Goal: Find contact information: Find contact information

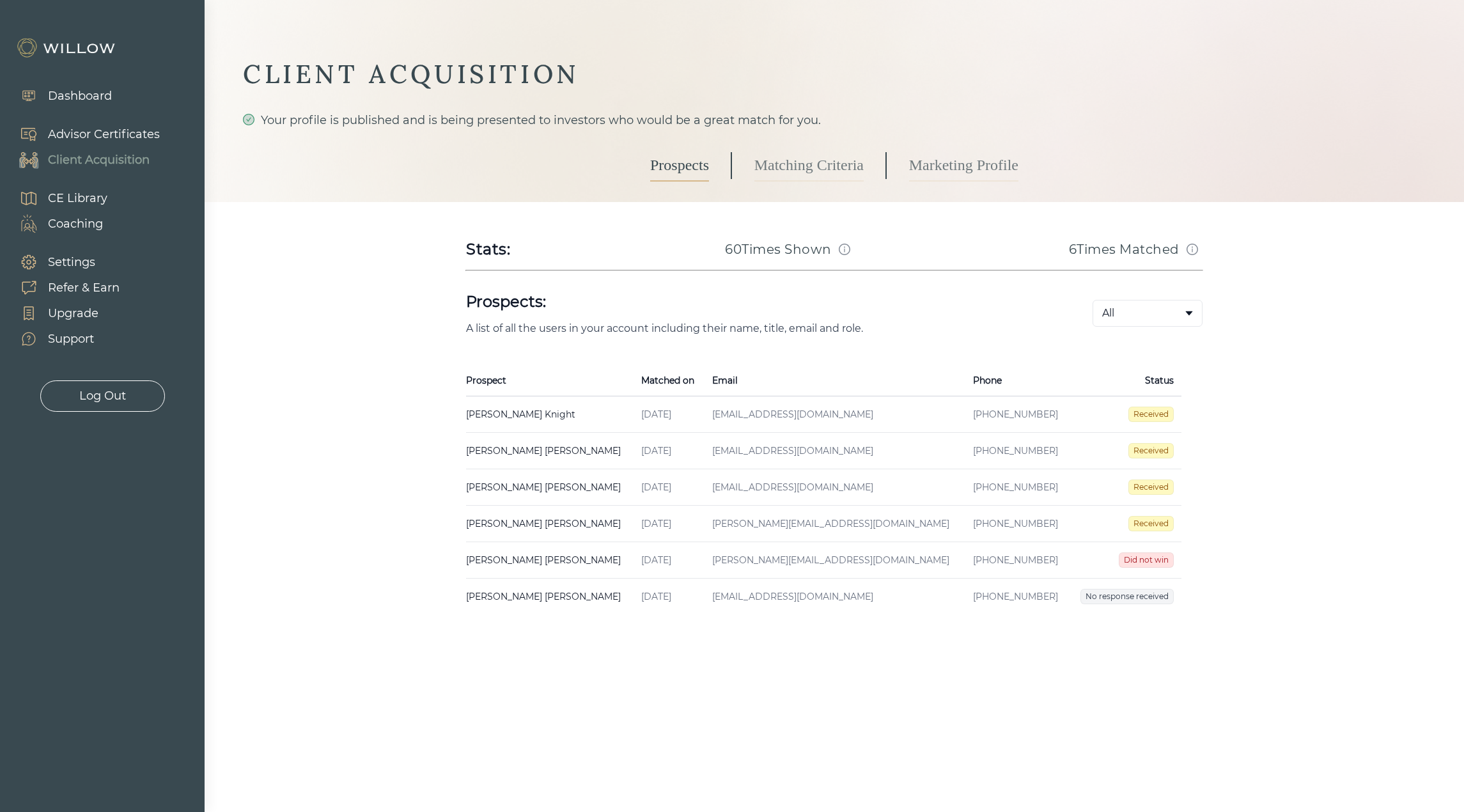
click at [541, 407] on td "[PERSON_NAME] Created on [DATE] Email [EMAIL_ADDRESS][DOMAIN_NAME] Phone [PHONE…" at bounding box center [549, 415] width 167 height 37
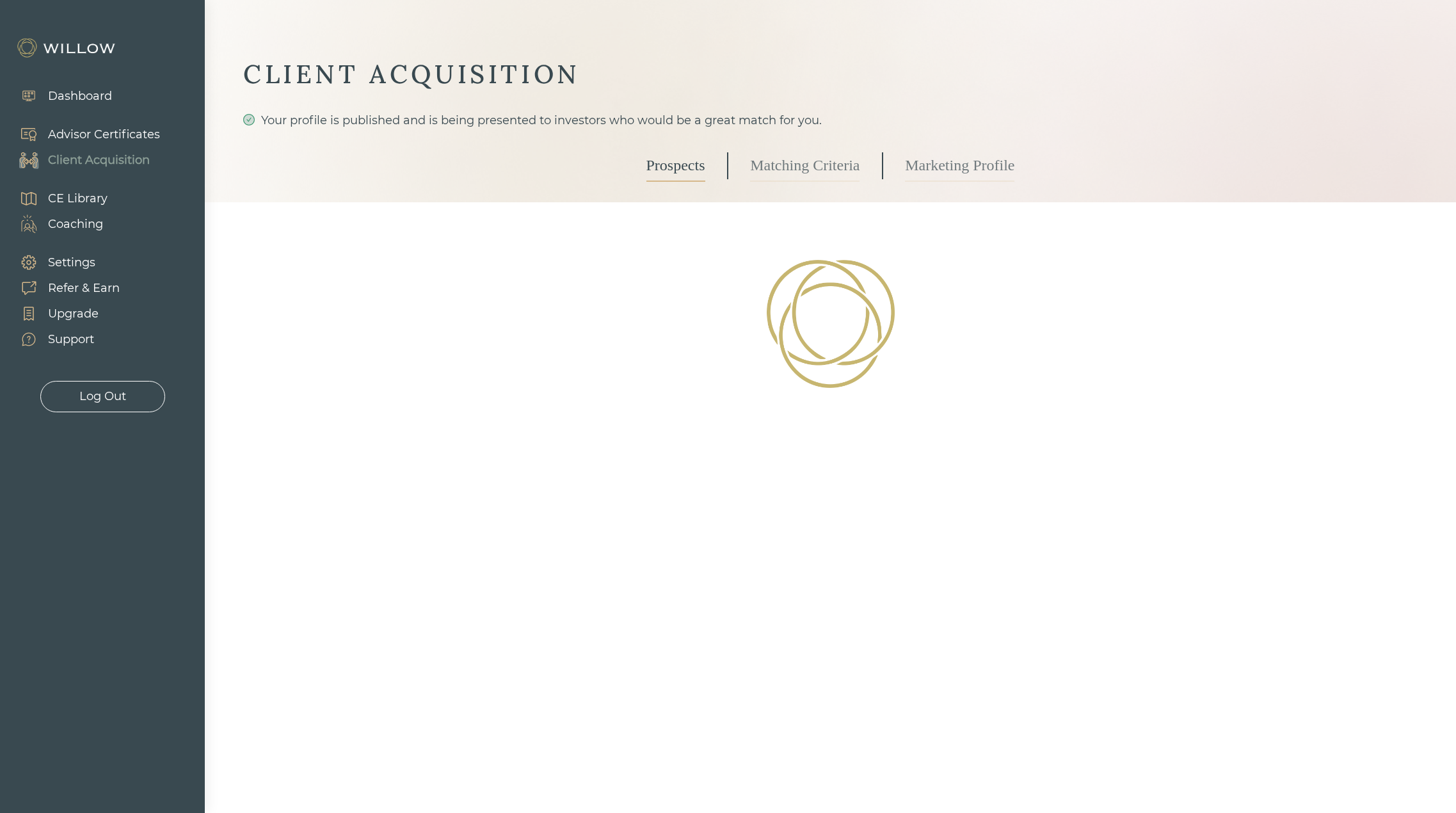
select select "3"
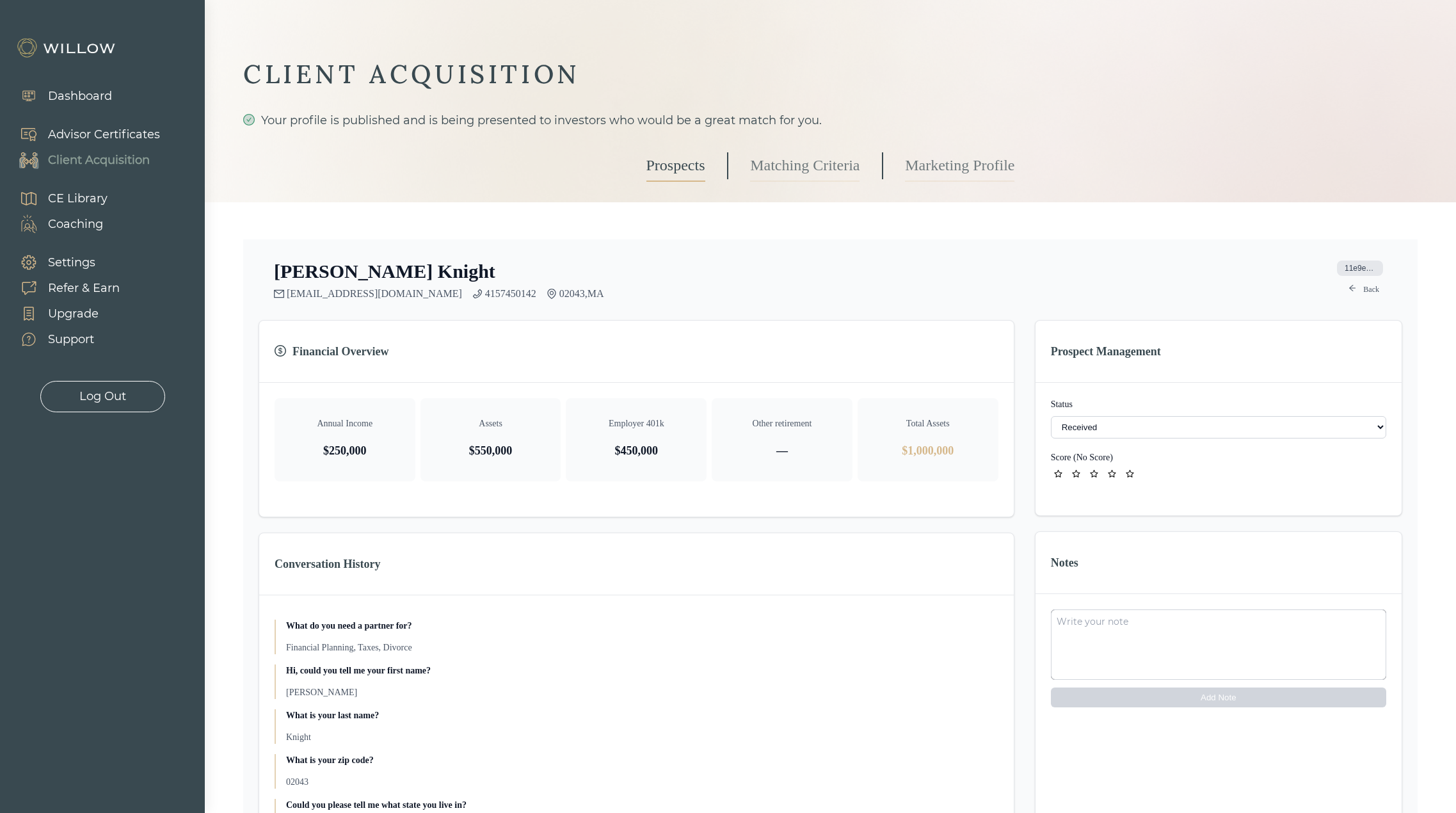
click at [485, 292] on link "4157450142" at bounding box center [511, 293] width 51 height 11
drag, startPoint x: 380, startPoint y: 270, endPoint x: 272, endPoint y: 278, distance: 108.3
click at [272, 278] on div "[PERSON_NAME] [EMAIL_ADDRESS][DOMAIN_NAME] 4157450142 02043 , MA 11e9e3ca-2779-…" at bounding box center [830, 279] width 1143 height 39
click at [339, 294] on link "[EMAIL_ADDRESS][DOMAIN_NAME]" at bounding box center [374, 293] width 175 height 11
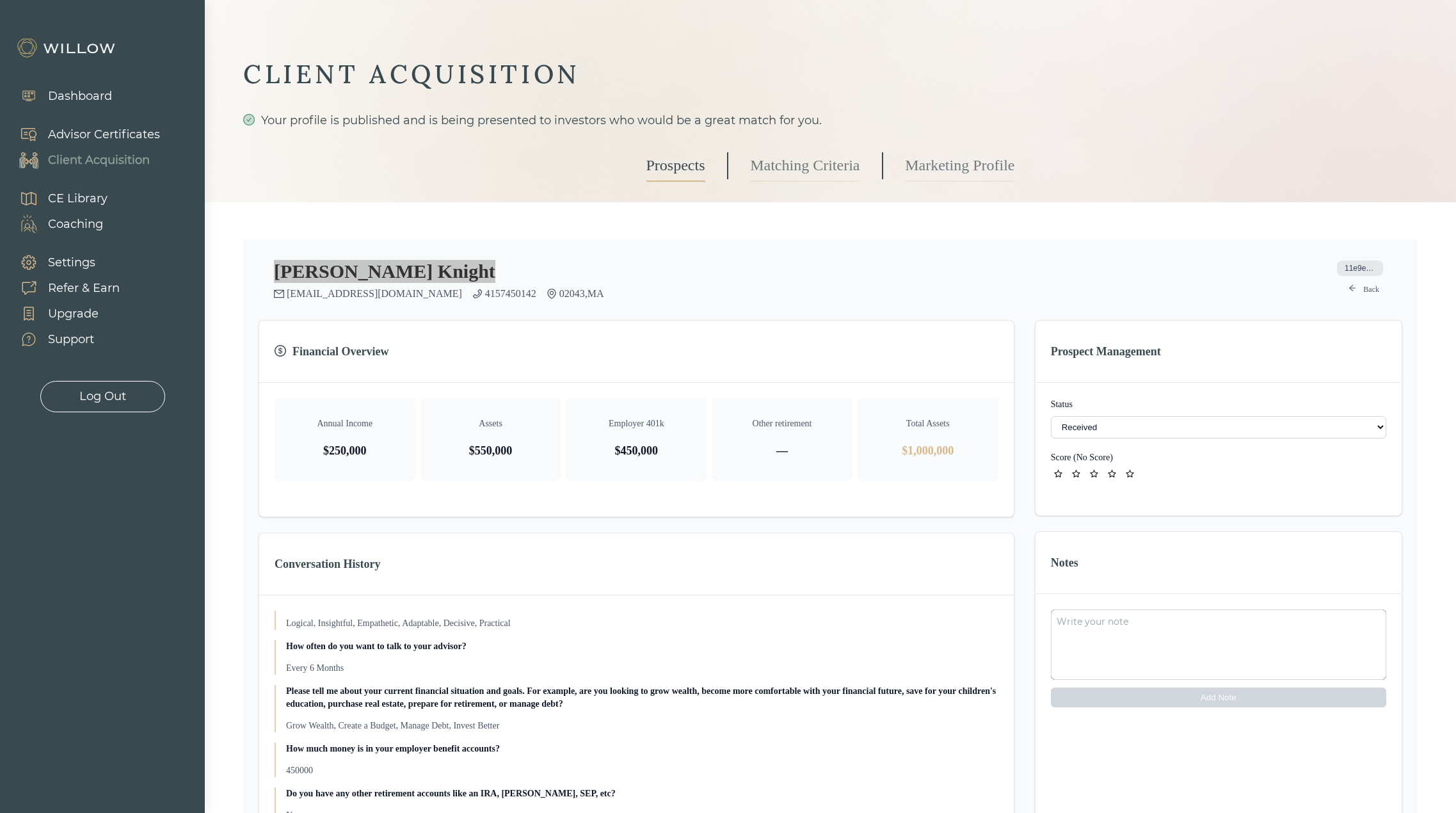
scroll to position [850, 0]
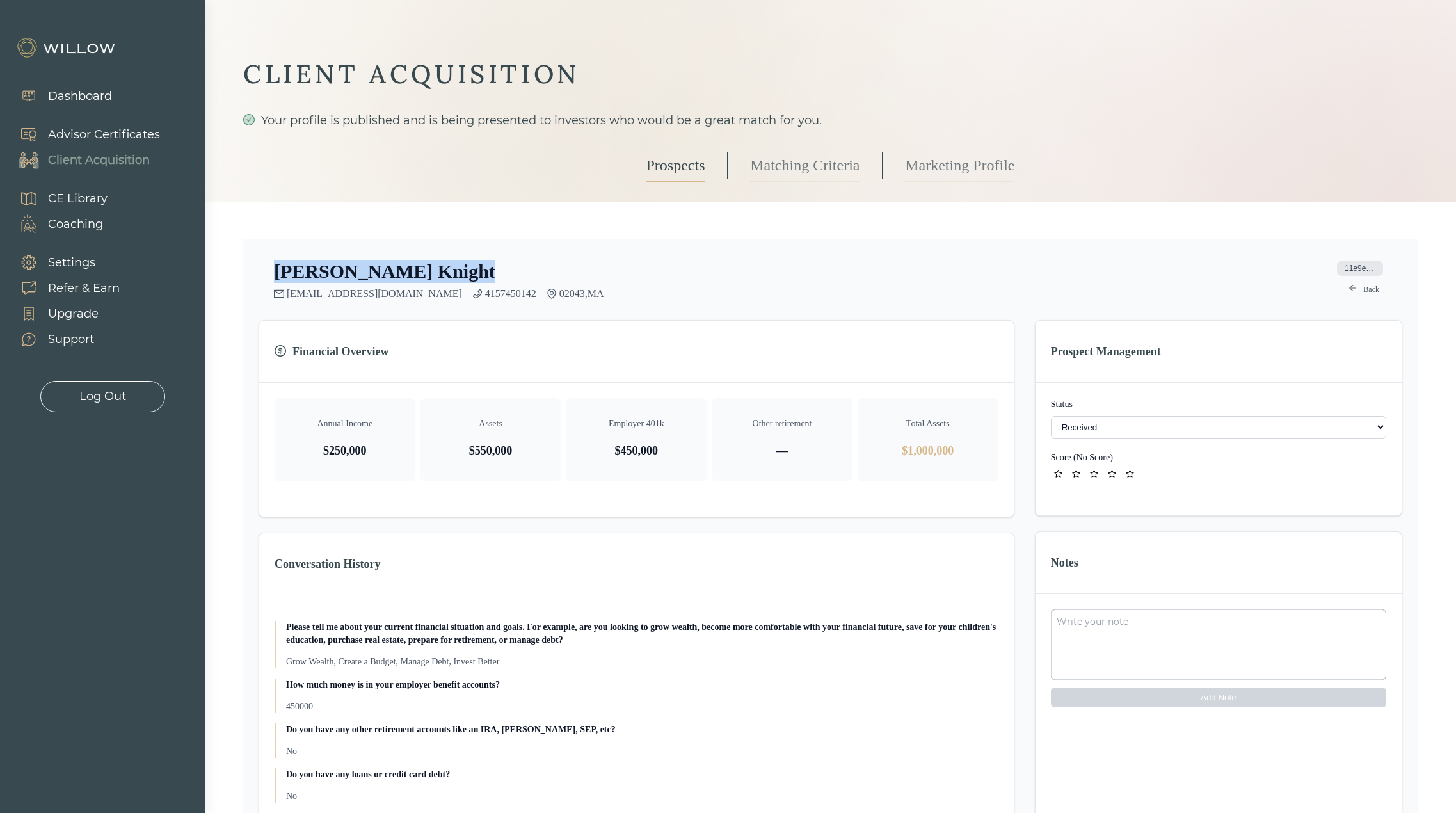
click at [354, 265] on h2 "[PERSON_NAME]" at bounding box center [384, 271] width 221 height 23
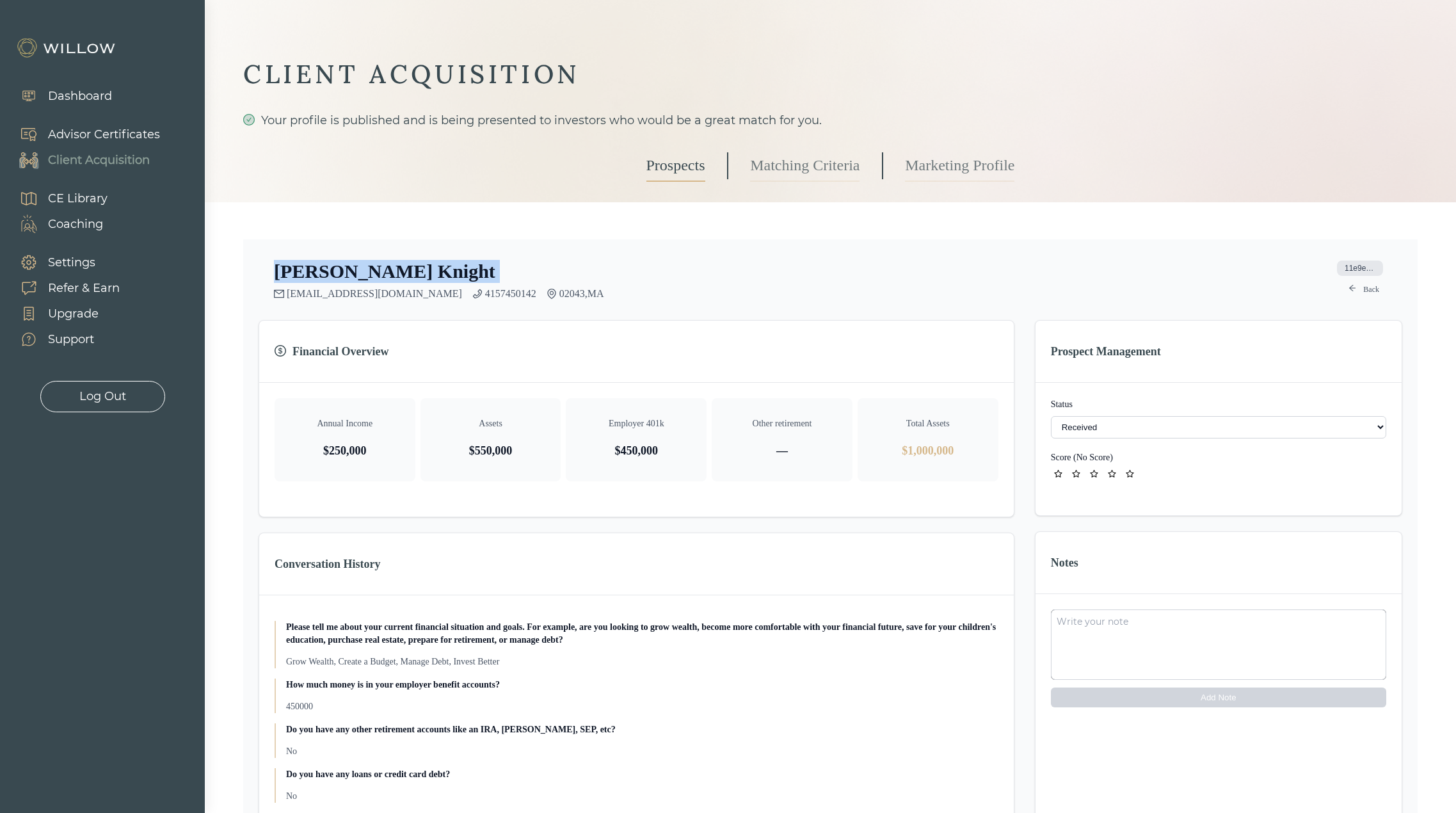
click at [354, 265] on h2 "[PERSON_NAME]" at bounding box center [384, 271] width 221 height 23
click at [1355, 267] on span "11e9e3ca-2779-440c-9ed4-cefea9024513" at bounding box center [1360, 268] width 46 height 15
click at [59, 261] on div "Settings" at bounding box center [71, 263] width 47 height 17
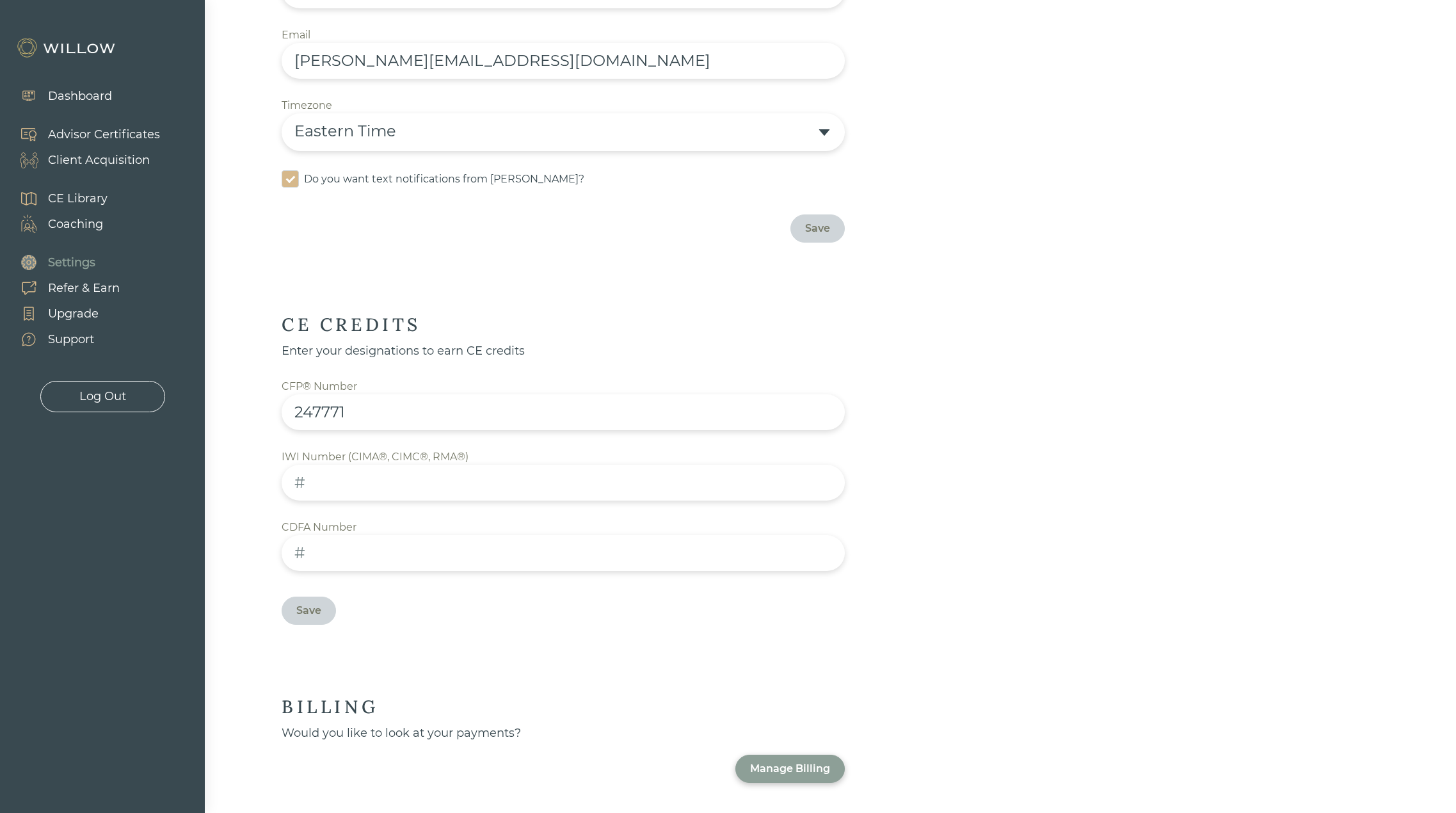
scroll to position [455, 0]
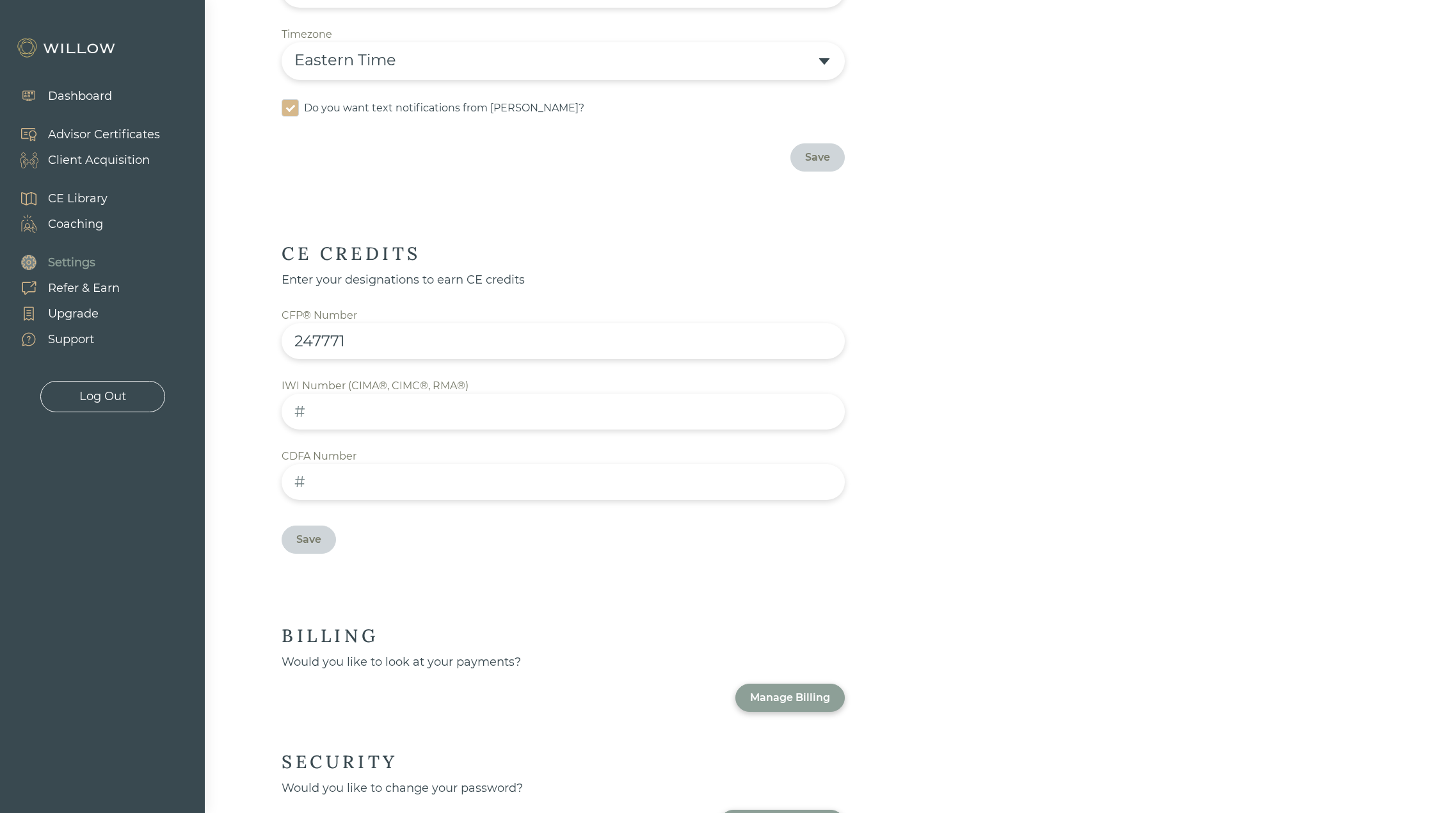
click at [789, 690] on div "Manage Billing" at bounding box center [790, 698] width 80 height 15
